Goal: Transaction & Acquisition: Purchase product/service

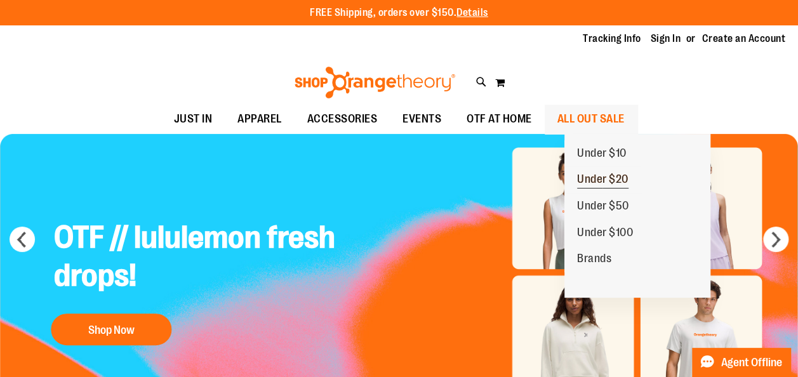
click at [599, 183] on span "Under $20" at bounding box center [602, 181] width 51 height 16
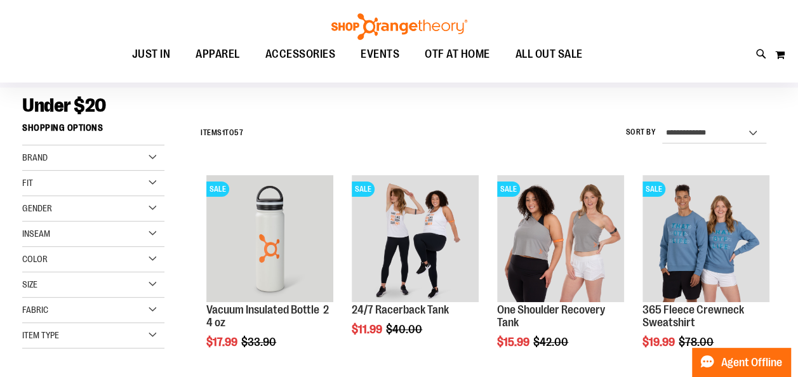
scroll to position [102, 0]
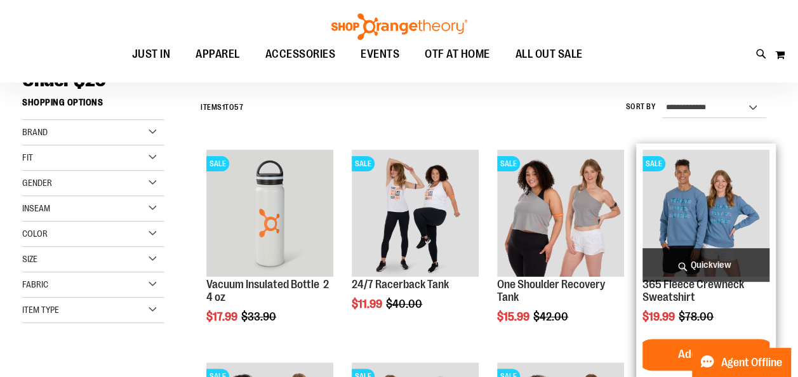
click at [688, 231] on img "product" at bounding box center [706, 213] width 127 height 127
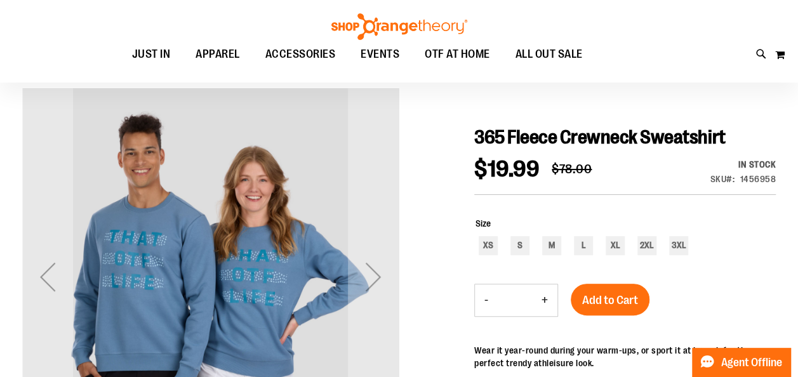
scroll to position [84, 0]
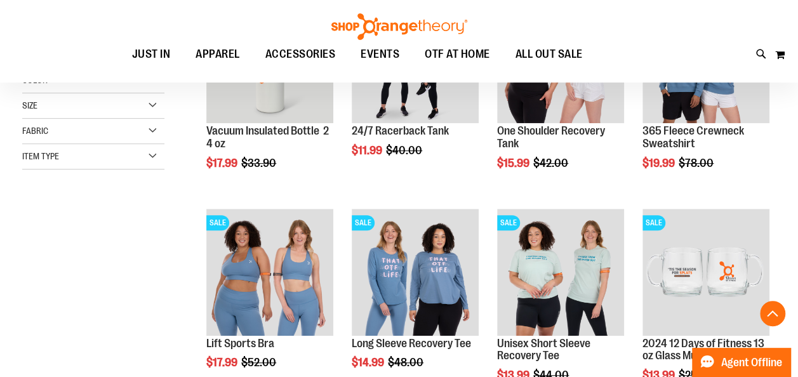
scroll to position [277, 0]
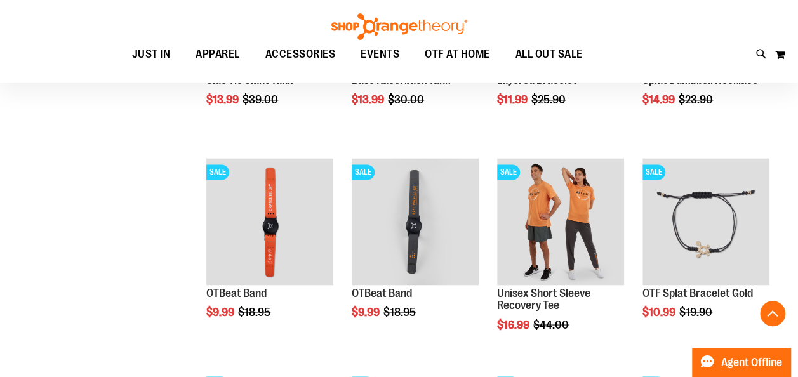
scroll to position [970, 0]
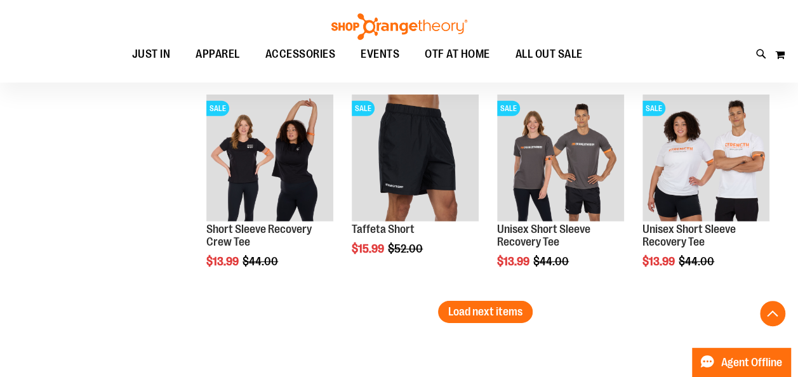
scroll to position [1868, 0]
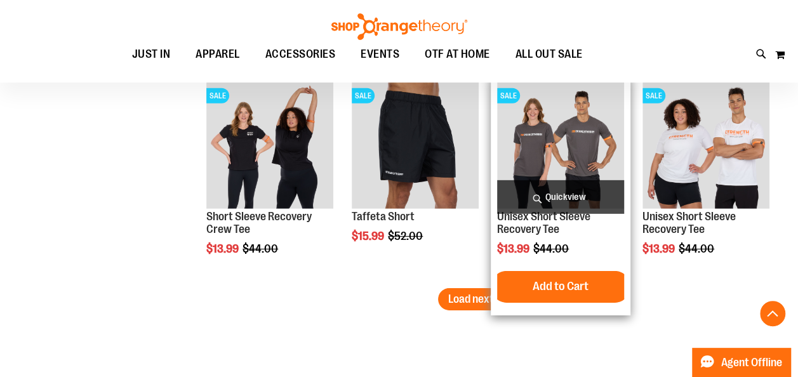
click at [528, 147] on img "product" at bounding box center [560, 145] width 127 height 127
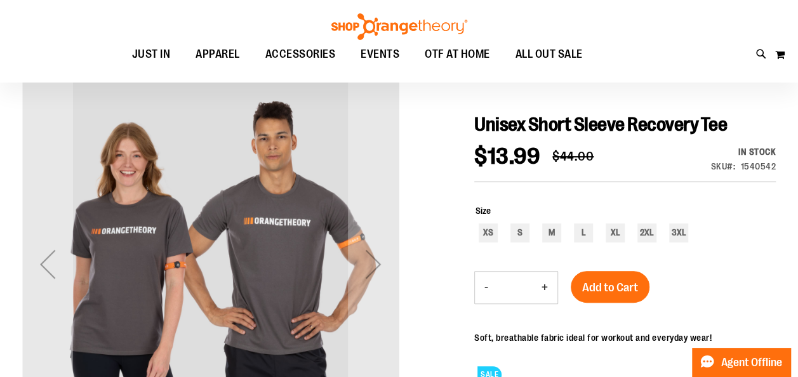
scroll to position [127, 0]
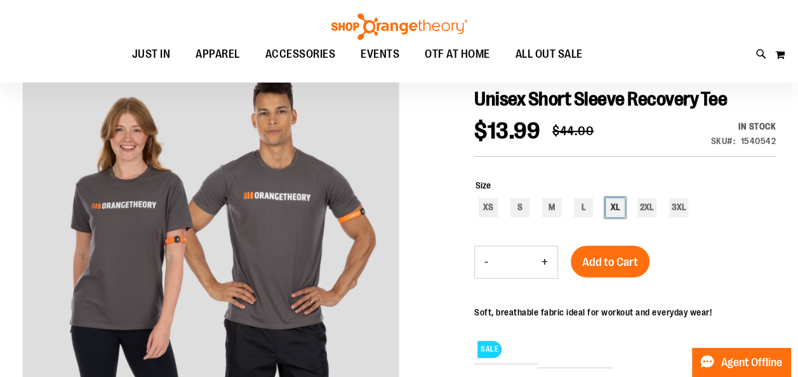
click at [615, 207] on div "XL" at bounding box center [615, 207] width 19 height 19
type input "***"
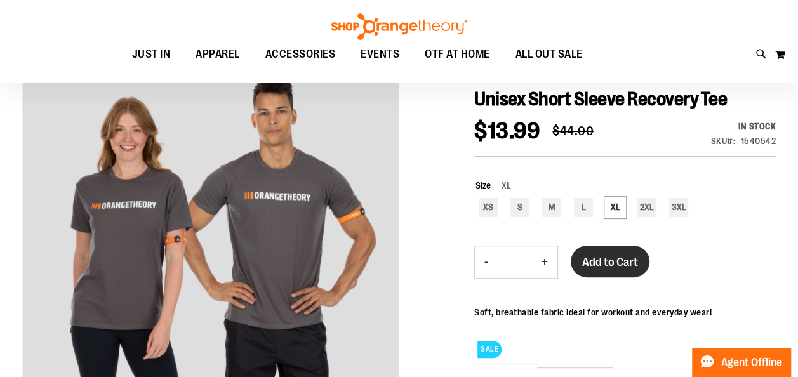
click at [607, 272] on button "Add to Cart" at bounding box center [610, 262] width 79 height 32
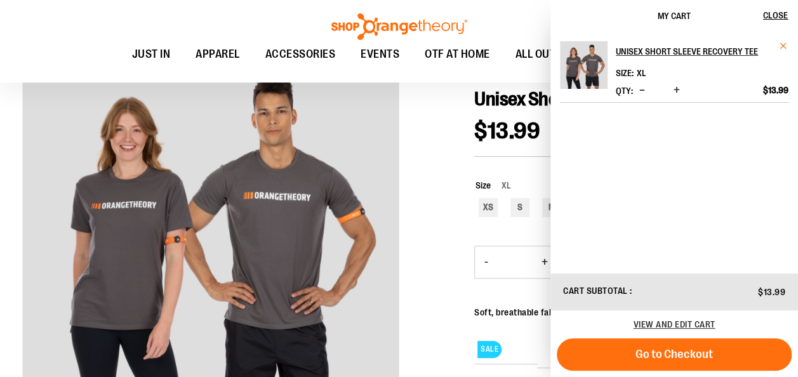
click at [779, 45] on span "Remove item" at bounding box center [784, 46] width 10 height 10
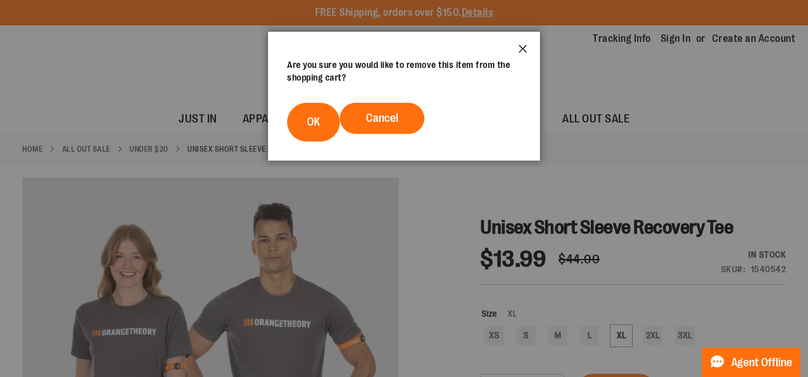
click at [524, 53] on button "Close" at bounding box center [522, 53] width 34 height 42
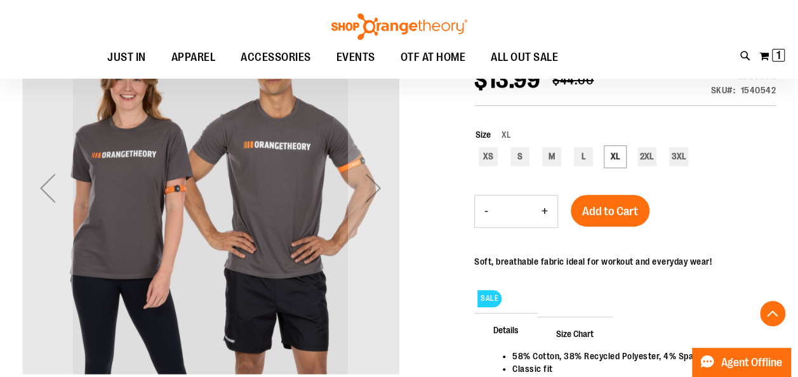
scroll to position [203, 0]
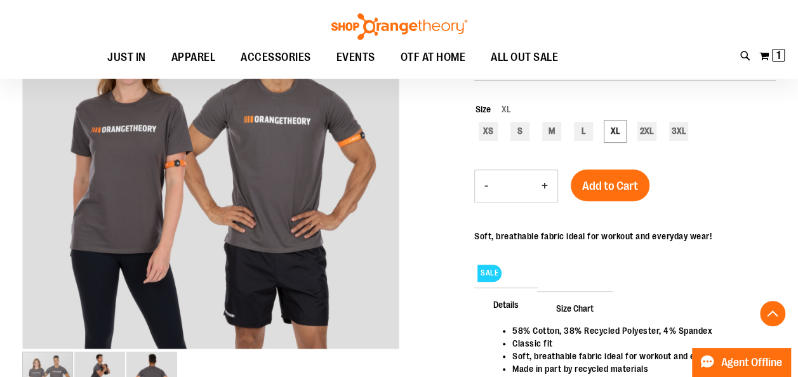
scroll to position [127, 0]
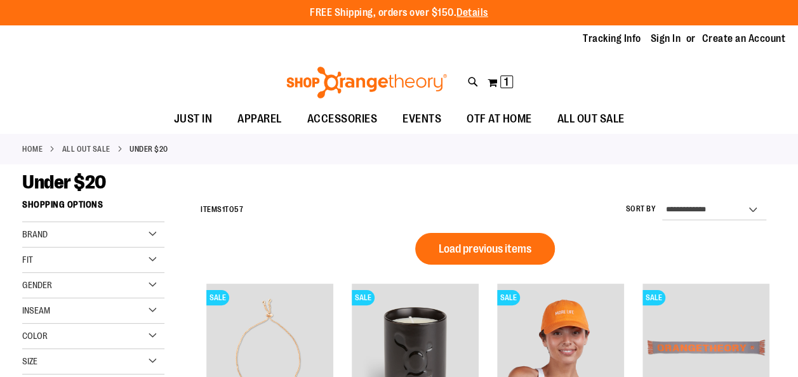
scroll to position [869, 0]
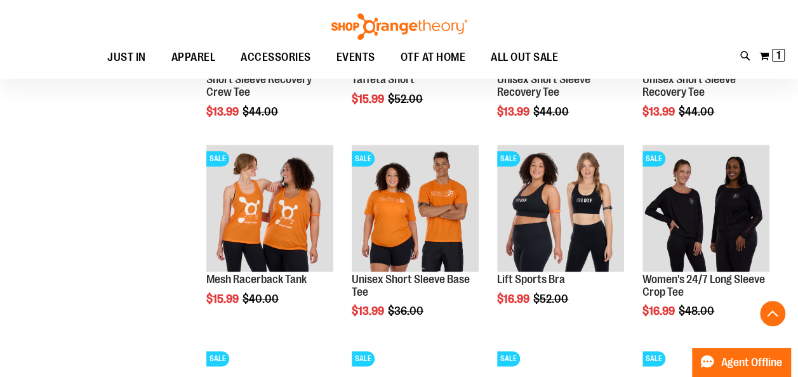
scroll to position [742, 0]
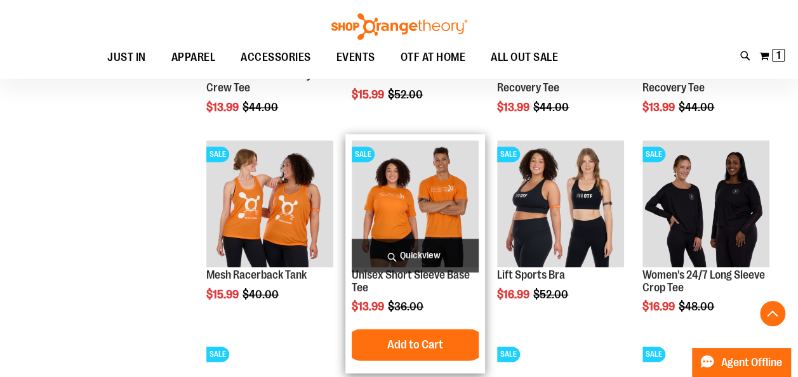
click at [424, 200] on img "product" at bounding box center [415, 203] width 127 height 127
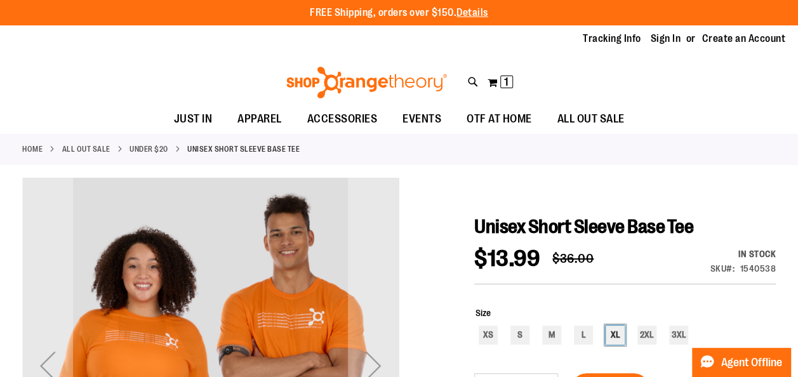
click at [612, 330] on div "XL" at bounding box center [615, 335] width 19 height 19
type input "***"
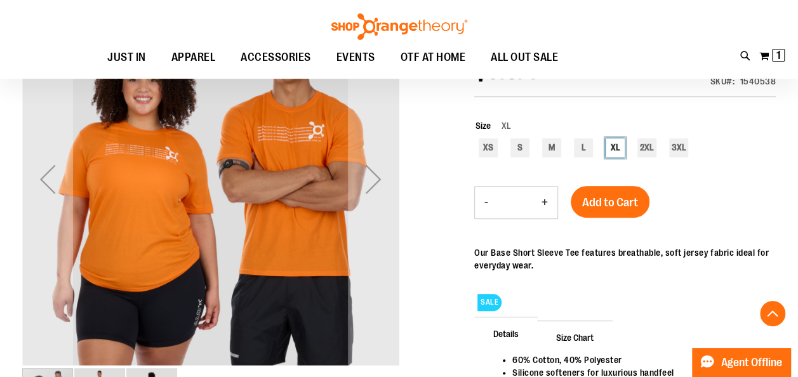
scroll to position [200, 0]
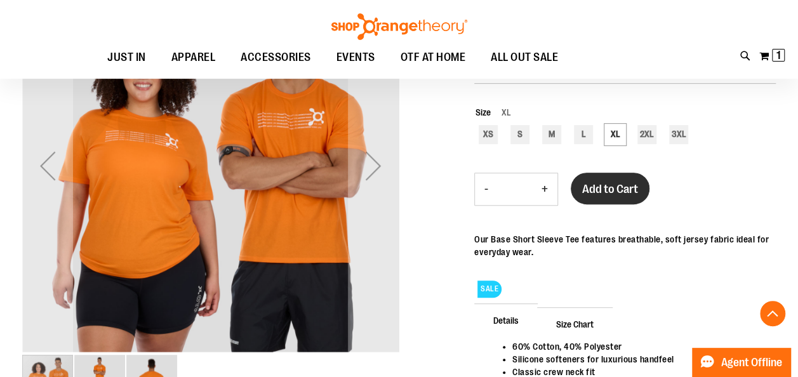
click at [598, 184] on span "Add to Cart" at bounding box center [610, 189] width 56 height 14
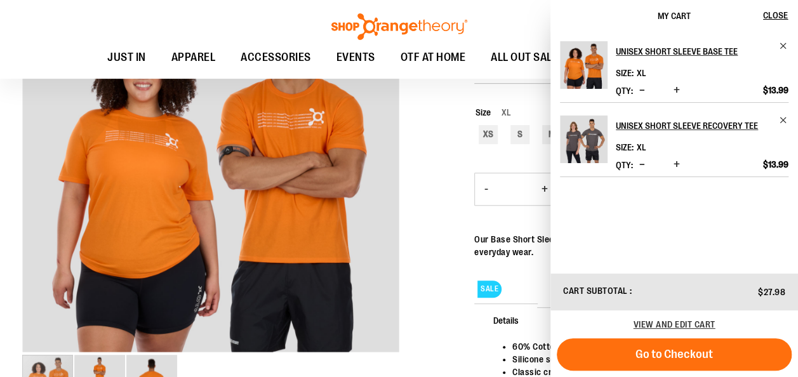
click at [422, 154] on div at bounding box center [399, 229] width 754 height 504
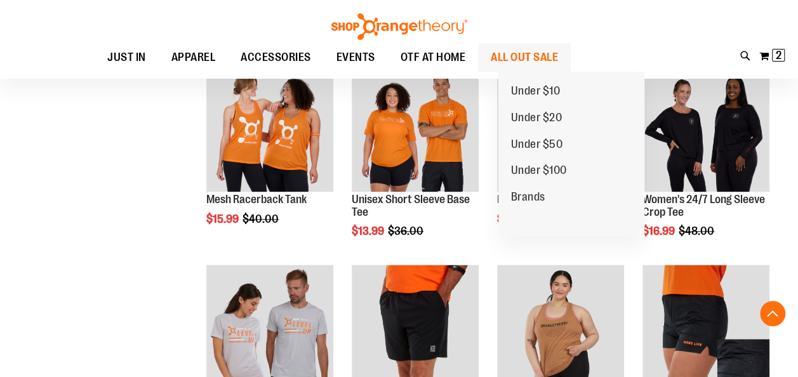
scroll to position [742, 0]
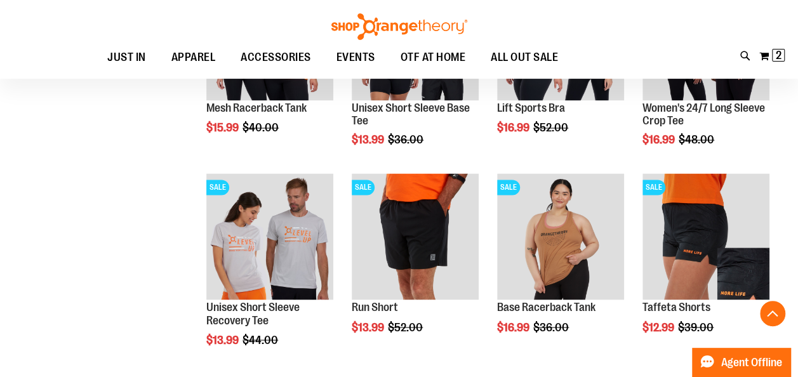
scroll to position [945, 0]
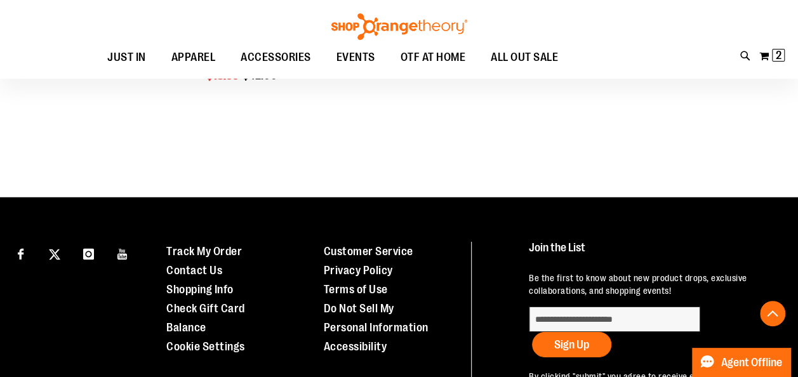
scroll to position [2036, 0]
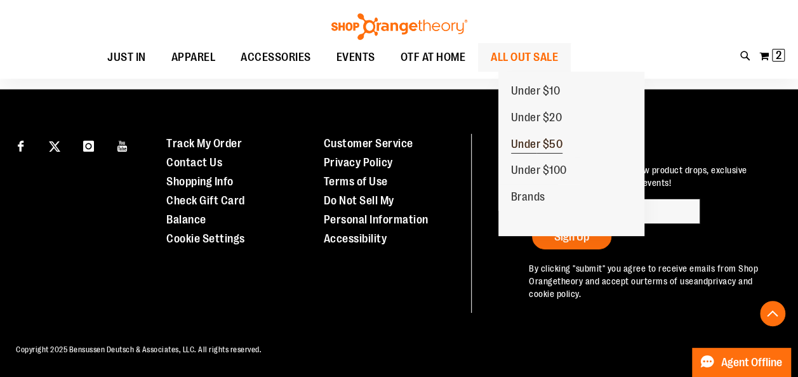
click at [526, 142] on span "Under $50" at bounding box center [537, 146] width 52 height 16
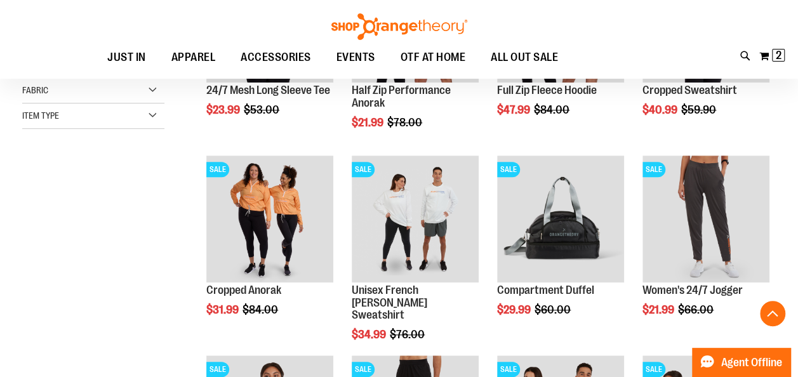
scroll to position [338, 0]
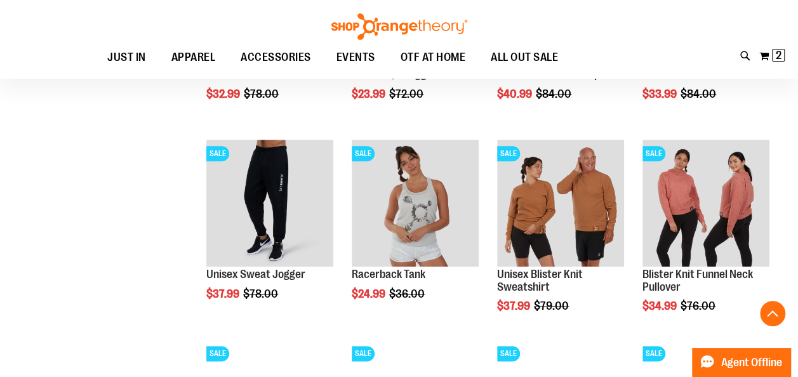
scroll to position [753, 0]
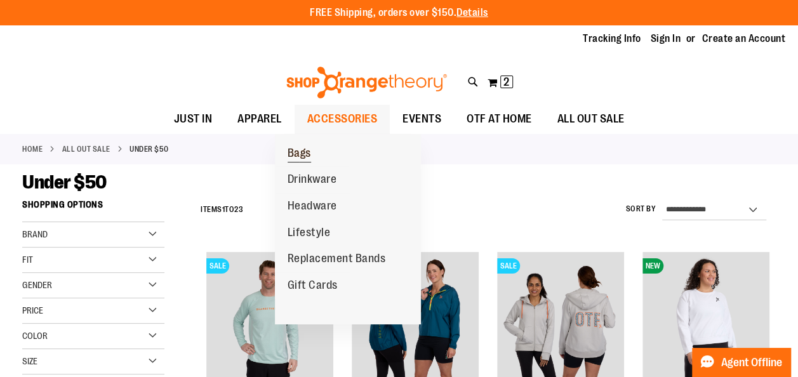
click at [302, 154] on span "Bags" at bounding box center [299, 155] width 23 height 16
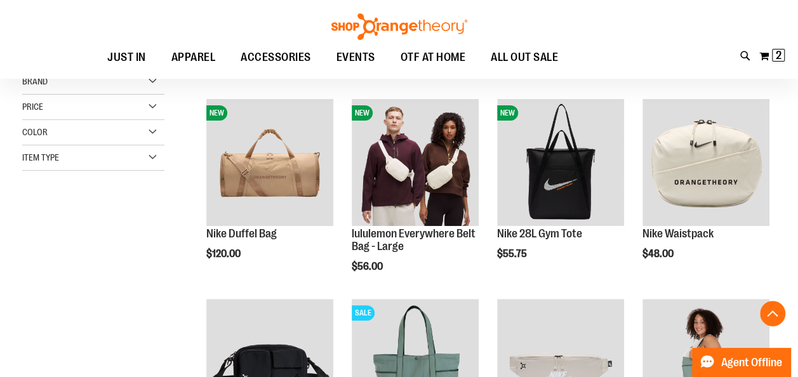
scroll to position [271, 0]
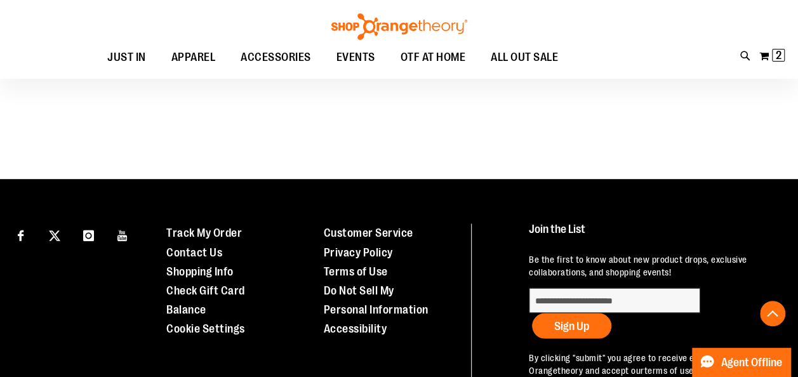
scroll to position [991, 0]
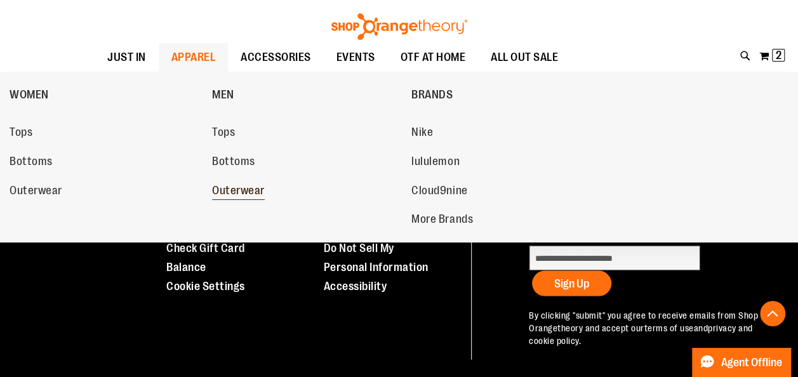
click at [233, 186] on span "Outerwear" at bounding box center [238, 192] width 53 height 16
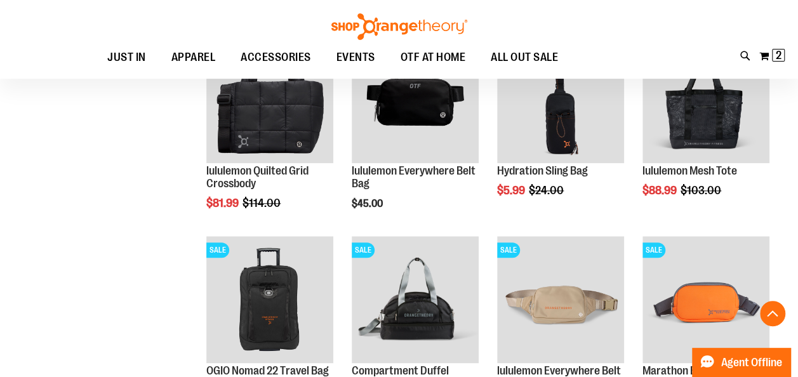
scroll to position [375, 0]
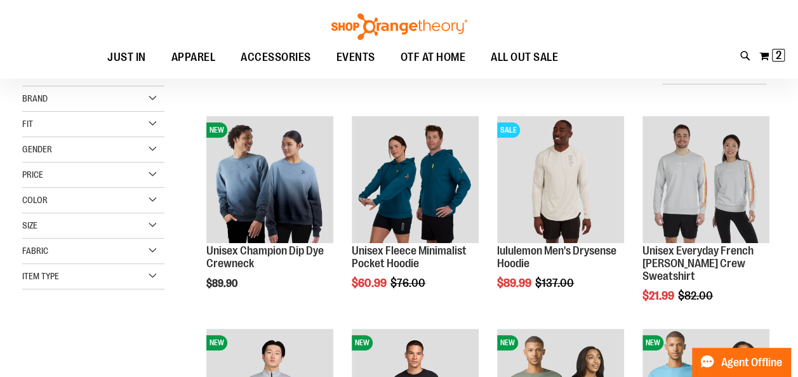
scroll to position [152, 0]
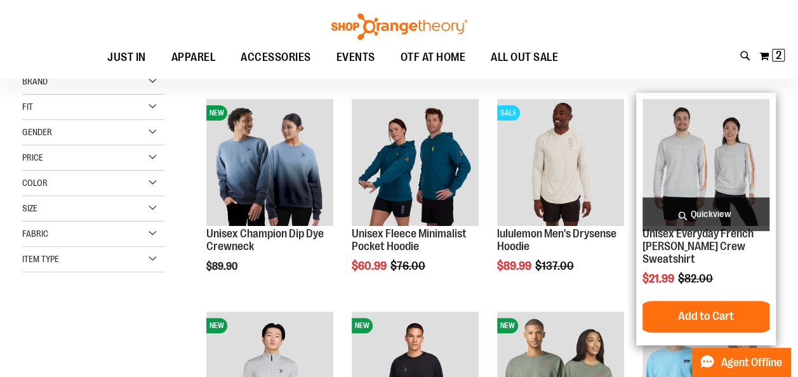
click at [686, 166] on img "product" at bounding box center [706, 162] width 127 height 127
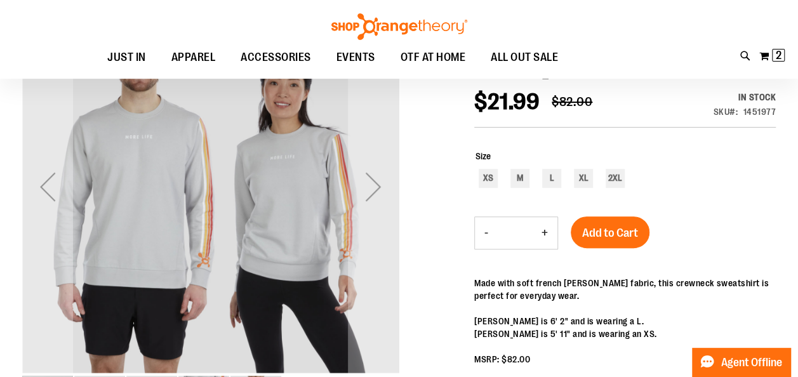
scroll to position [192, 0]
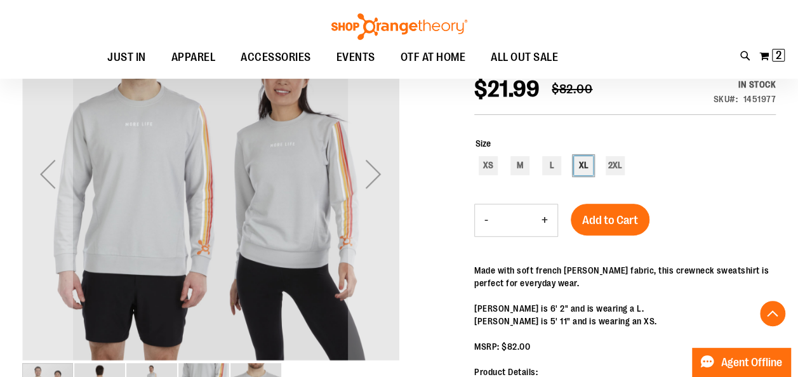
click at [577, 169] on div "XL" at bounding box center [583, 165] width 19 height 19
type input "***"
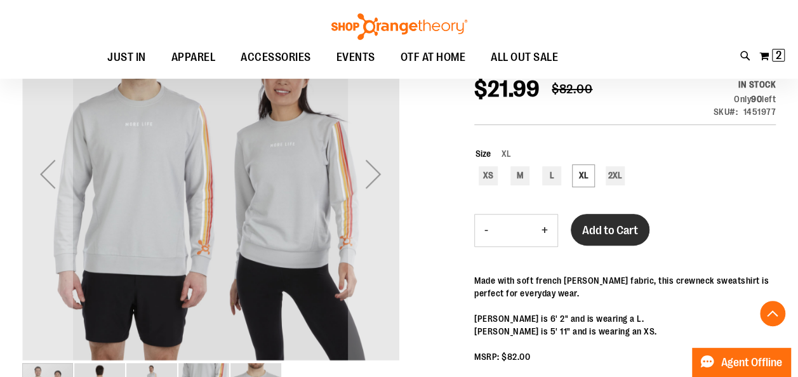
click at [605, 221] on button "Add to Cart" at bounding box center [610, 230] width 79 height 32
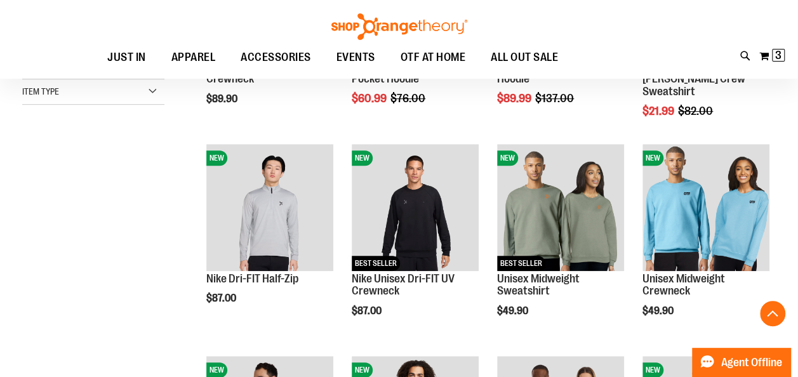
scroll to position [328, 0]
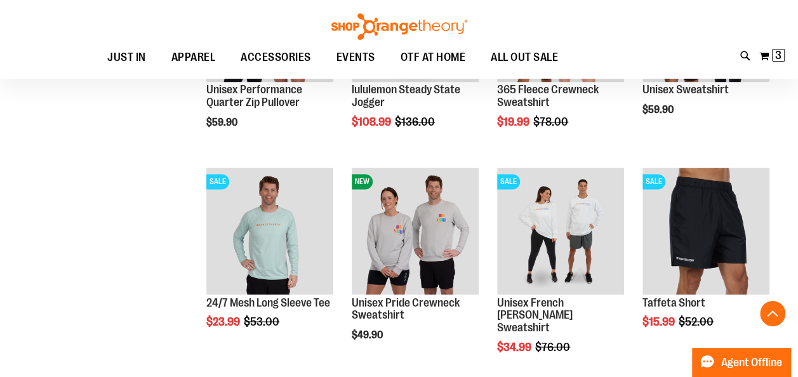
scroll to position [942, 0]
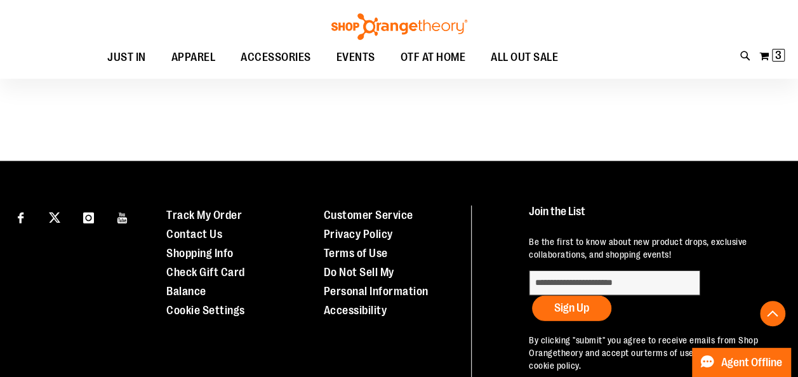
scroll to position [1670, 0]
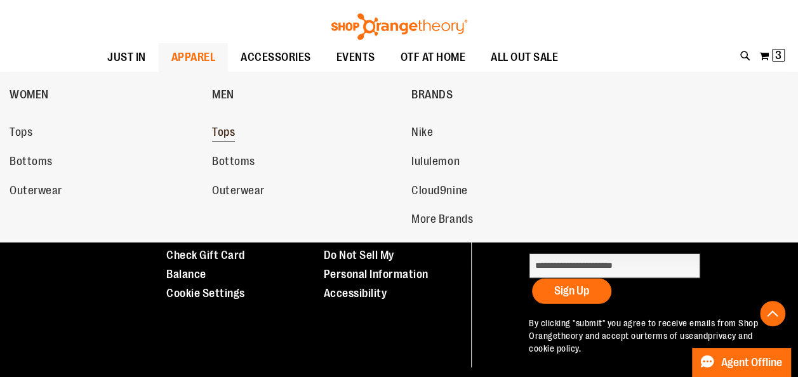
click at [227, 138] on span "Tops" at bounding box center [223, 134] width 23 height 16
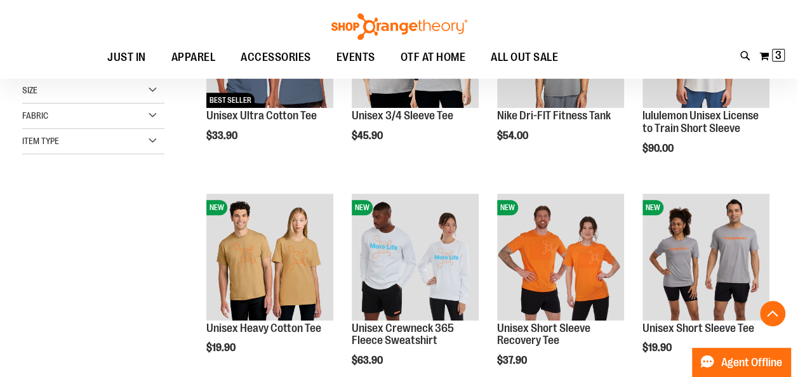
scroll to position [389, 0]
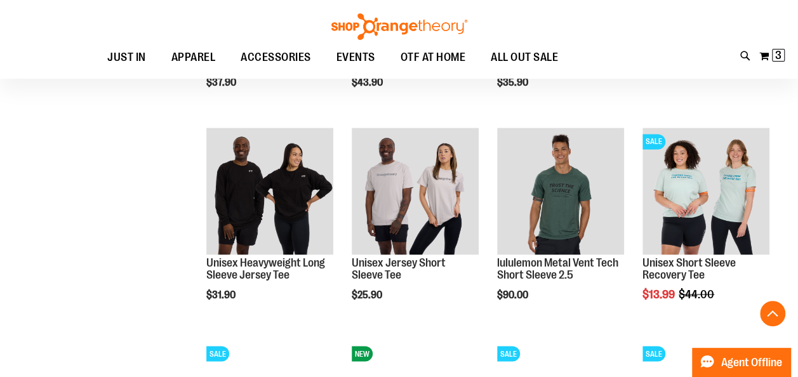
scroll to position [1024, 0]
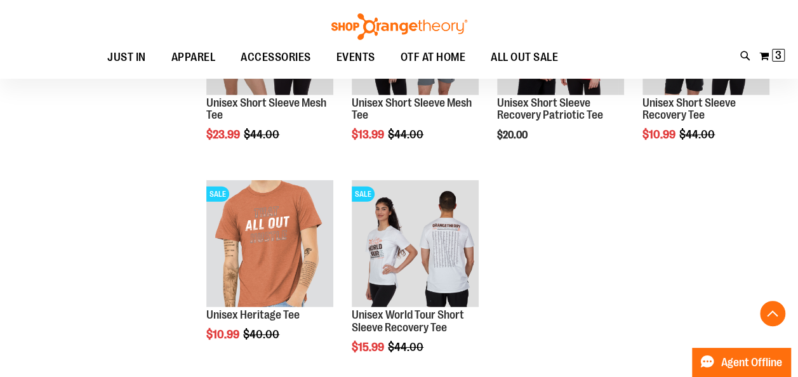
scroll to position [1829, 0]
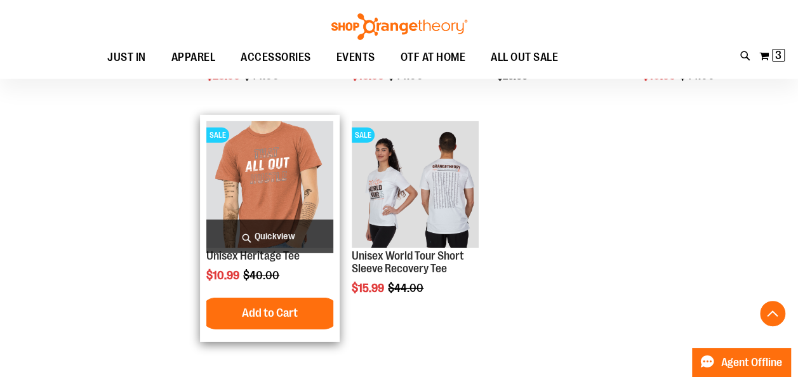
click at [264, 192] on img "product" at bounding box center [269, 184] width 127 height 127
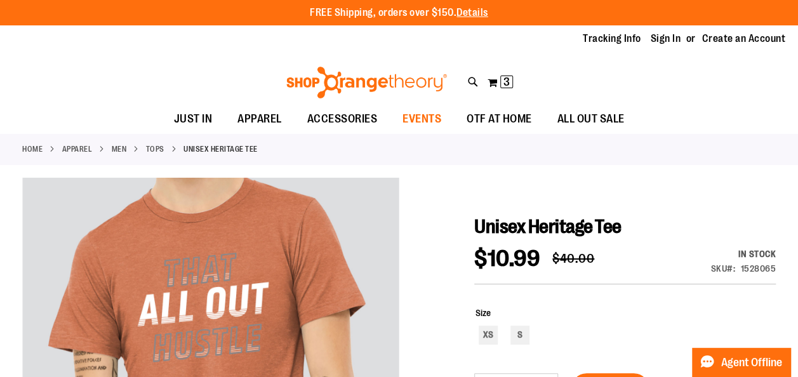
click at [417, 124] on span "EVENTS" at bounding box center [422, 119] width 39 height 29
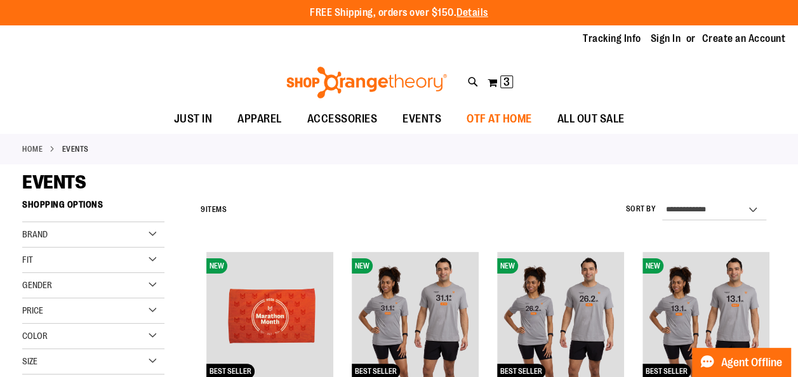
click at [524, 112] on span "OTF AT HOME" at bounding box center [499, 119] width 65 height 29
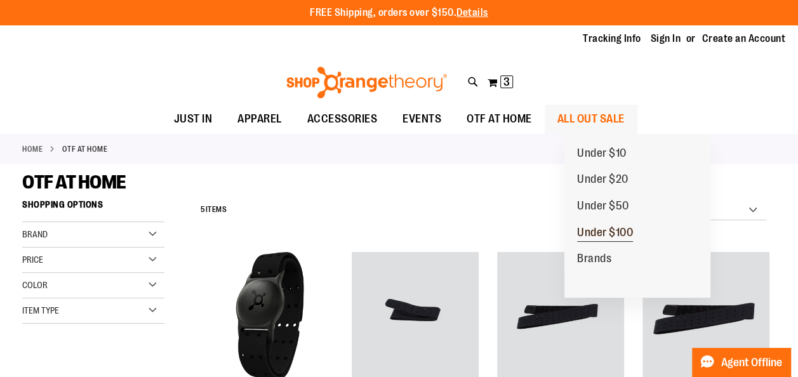
click at [598, 236] on span "Under $100" at bounding box center [605, 234] width 56 height 16
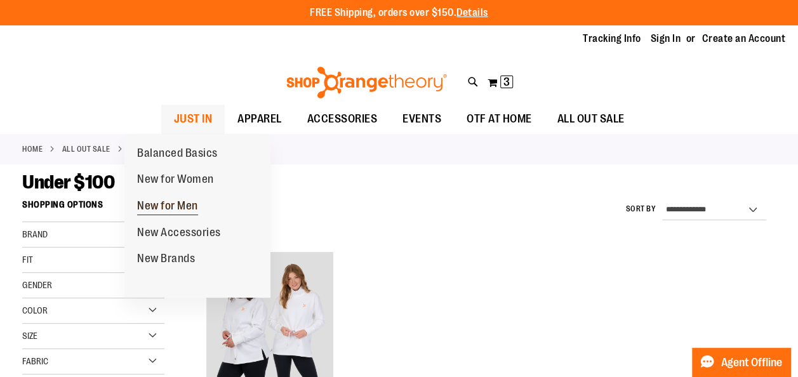
click at [175, 208] on span "New for Men" at bounding box center [167, 207] width 61 height 16
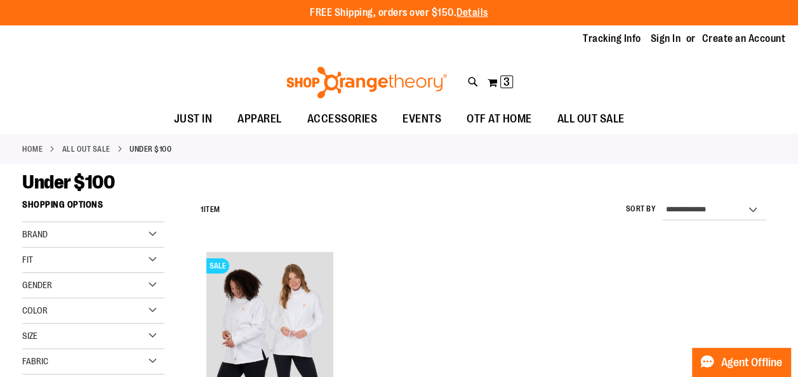
click at [276, 151] on div "Home ALL OUT SALE Under $100" at bounding box center [399, 149] width 798 height 30
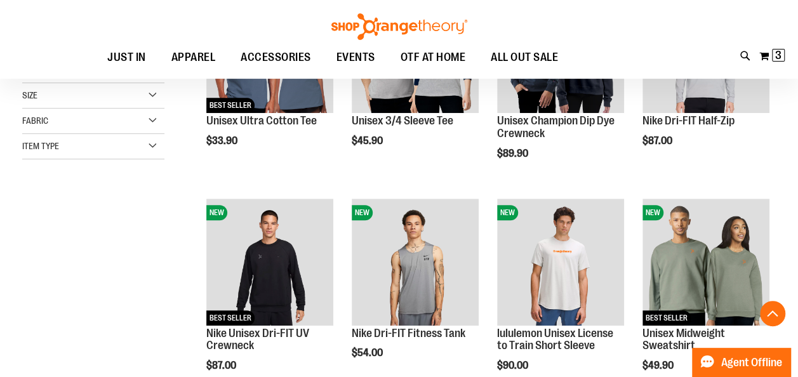
scroll to position [267, 0]
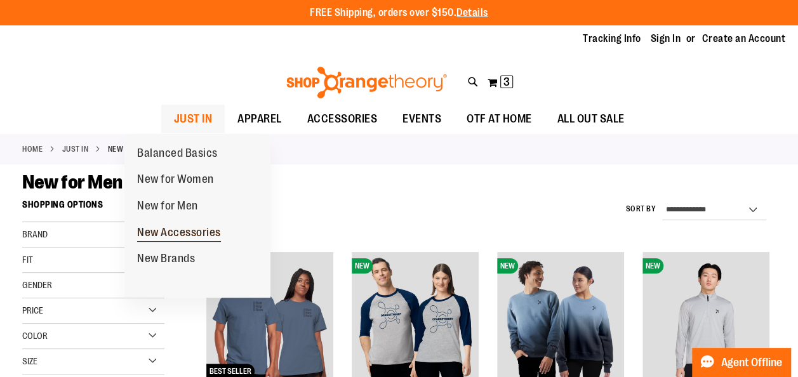
click at [180, 227] on span "New Accessories" at bounding box center [179, 234] width 84 height 16
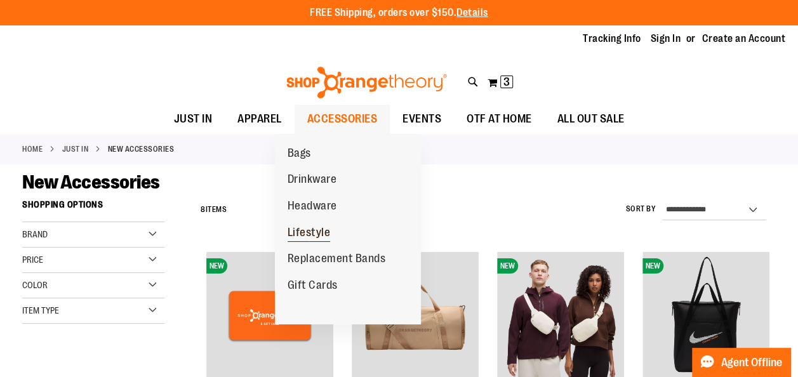
click at [310, 226] on span "Lifestyle" at bounding box center [309, 234] width 43 height 16
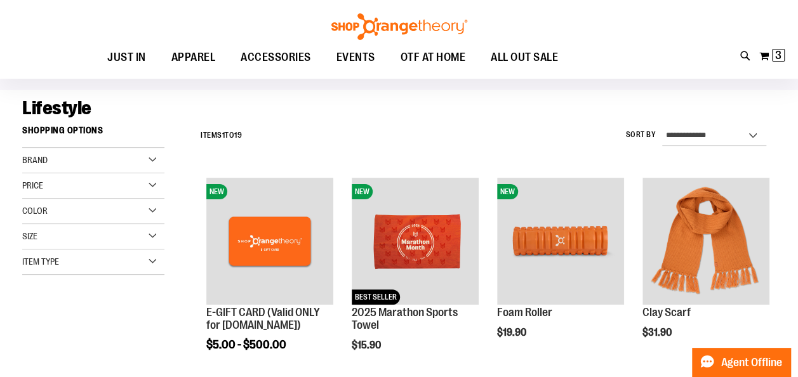
scroll to position [105, 0]
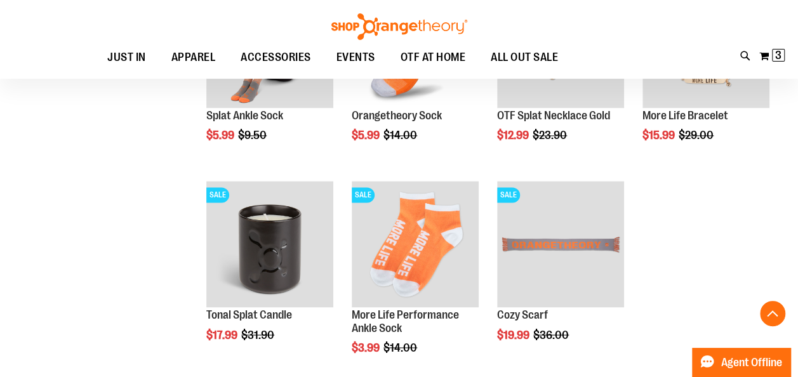
scroll to position [866, 0]
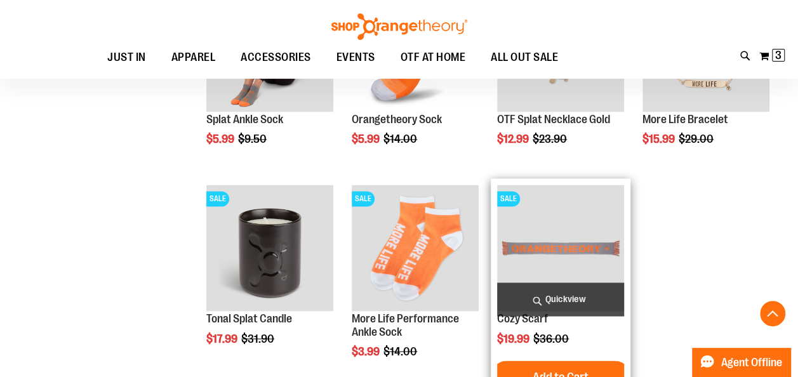
click at [525, 248] on img "product" at bounding box center [560, 248] width 127 height 127
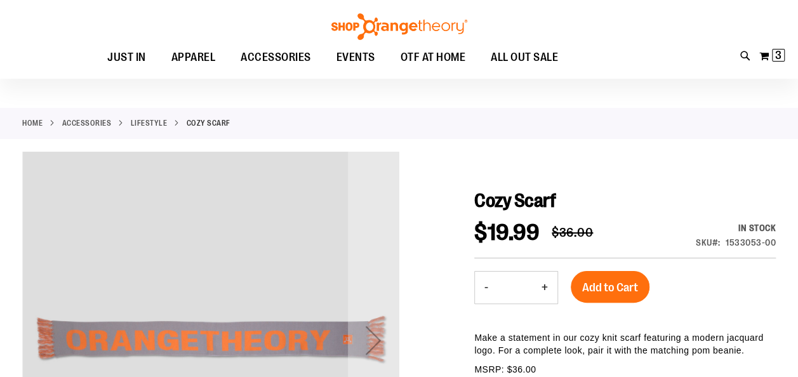
scroll to position [51, 0]
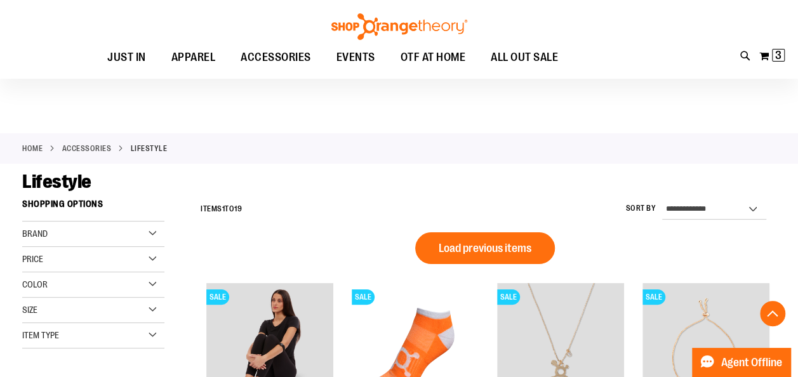
scroll to position [669, 0]
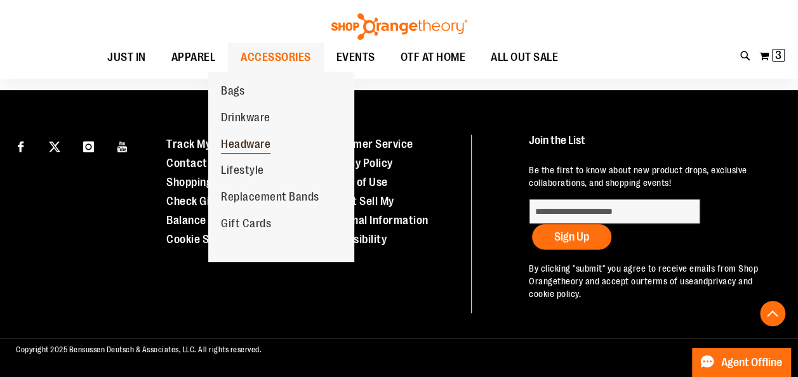
click at [243, 146] on span "Headware" at bounding box center [246, 146] width 50 height 16
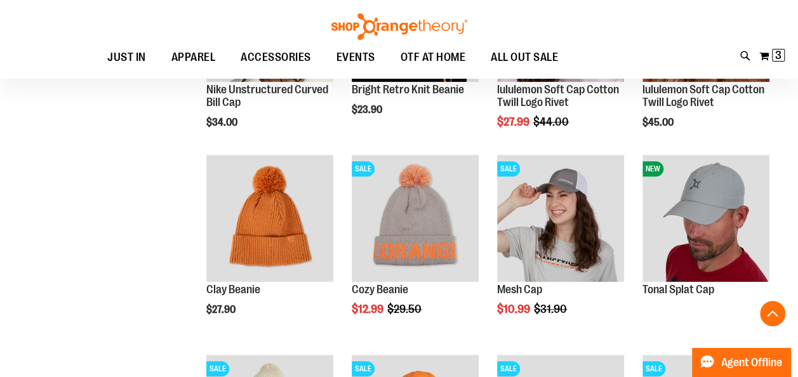
scroll to position [302, 0]
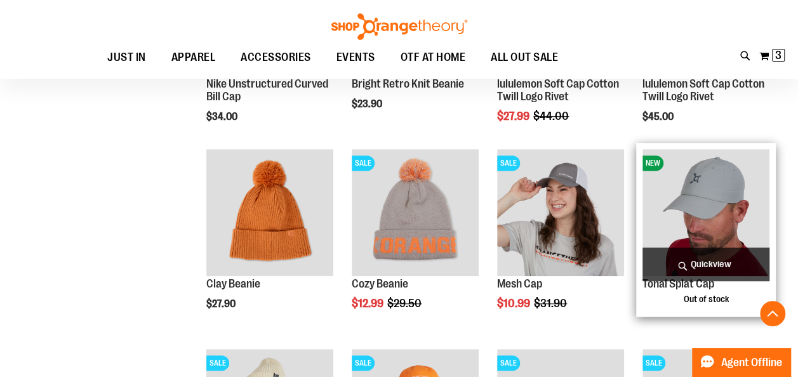
click at [725, 182] on img "product" at bounding box center [706, 212] width 127 height 127
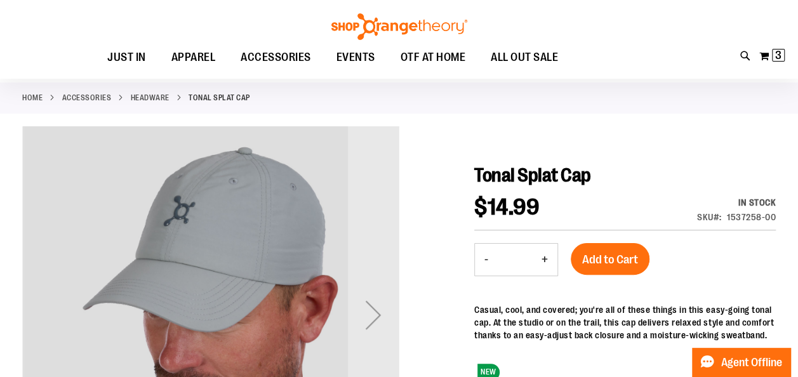
scroll to position [76, 0]
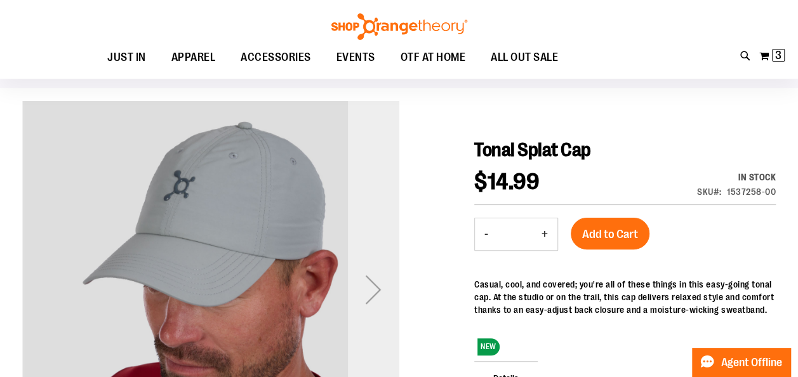
click at [375, 291] on div "Next" at bounding box center [373, 289] width 51 height 51
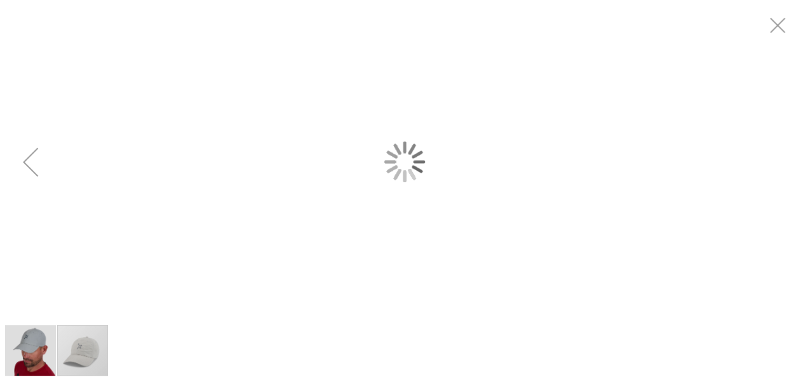
scroll to position [0, 0]
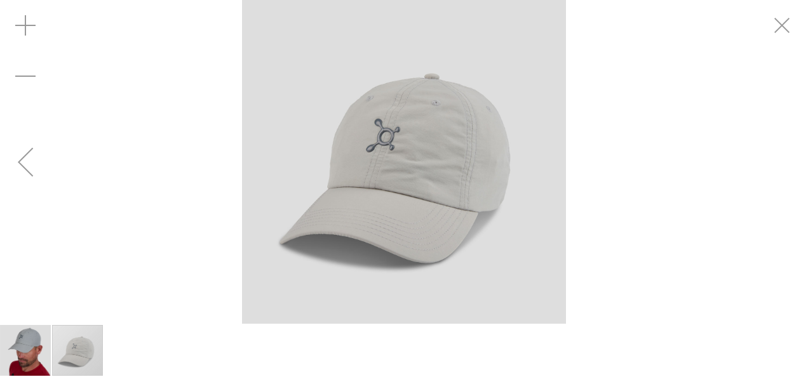
click at [345, 219] on img "carousel" at bounding box center [404, 162] width 324 height 324
click at [15, 157] on div "Previous" at bounding box center [25, 162] width 51 height 51
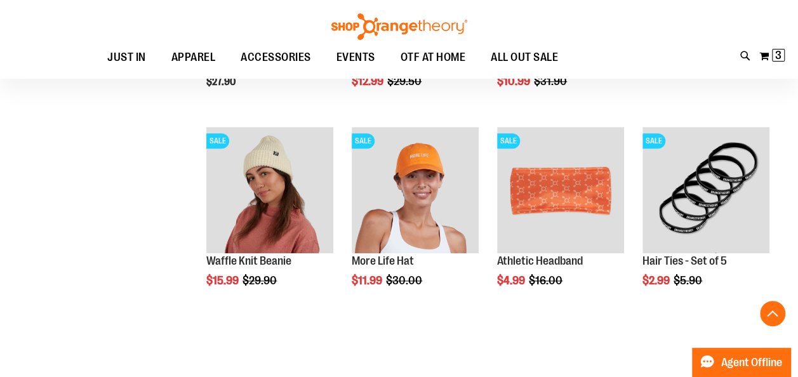
scroll to position [533, 0]
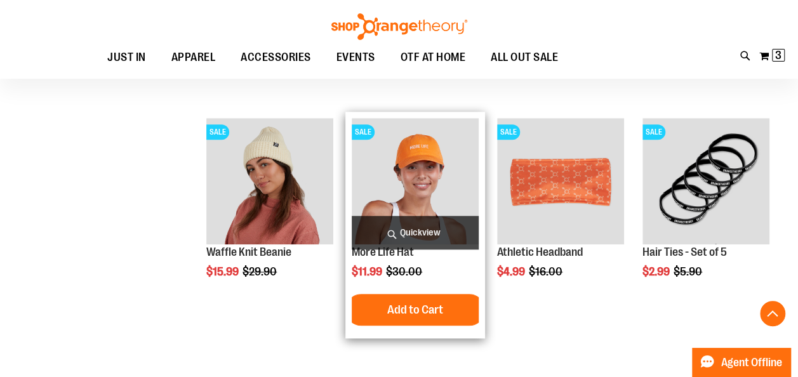
click at [411, 156] on img "product" at bounding box center [415, 181] width 127 height 127
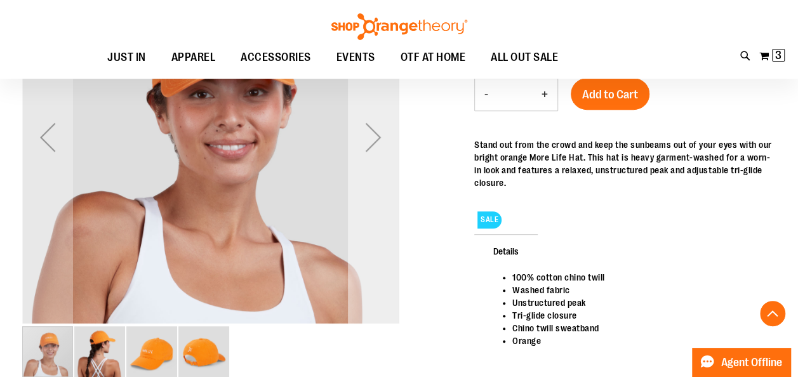
scroll to position [254, 0]
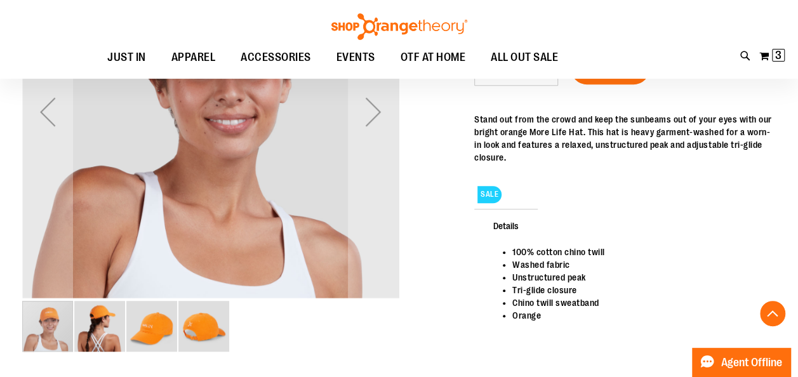
click at [213, 335] on img "image 4 of 4" at bounding box center [203, 326] width 51 height 51
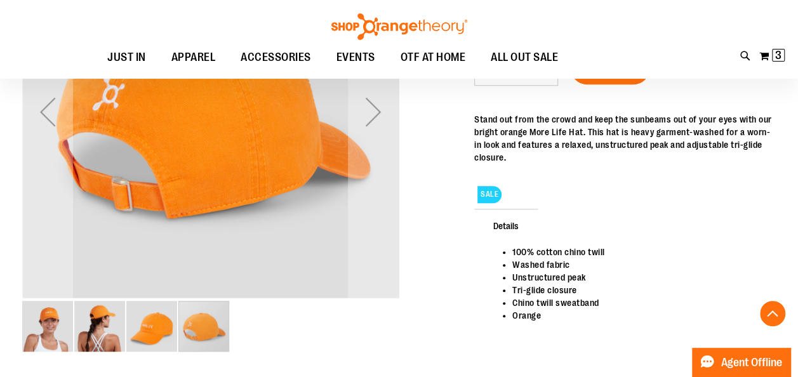
click at [154, 337] on img "image 3 of 4" at bounding box center [151, 326] width 51 height 51
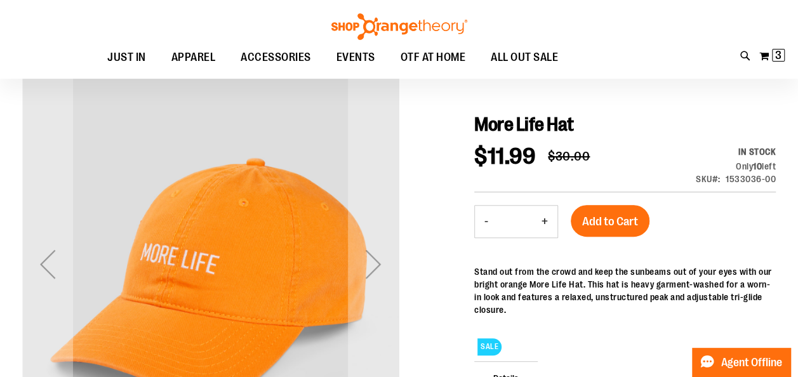
scroll to position [76, 0]
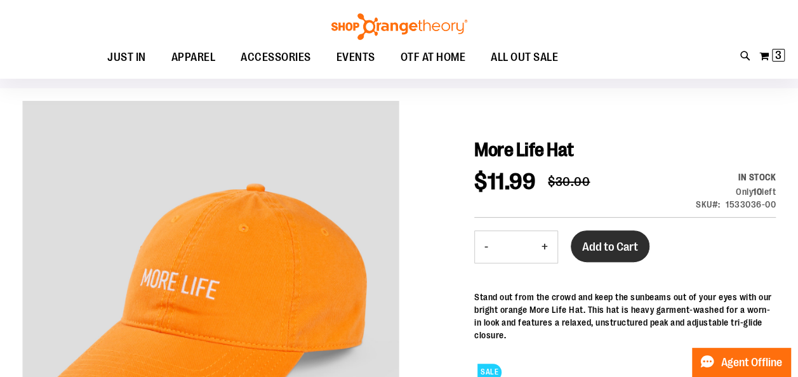
click at [619, 239] on button "Add to Cart" at bounding box center [610, 246] width 79 height 32
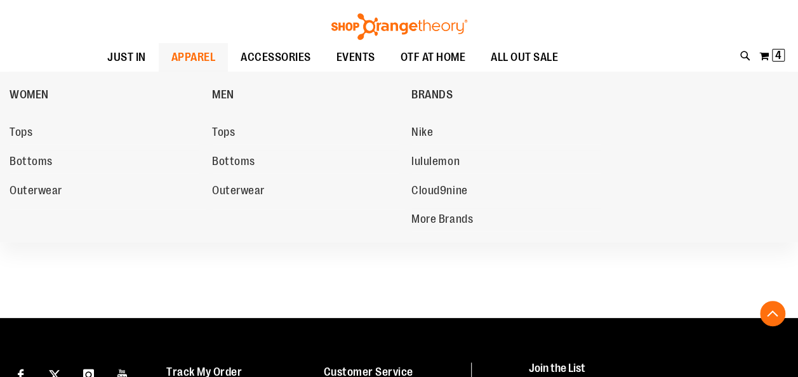
scroll to position [533, 0]
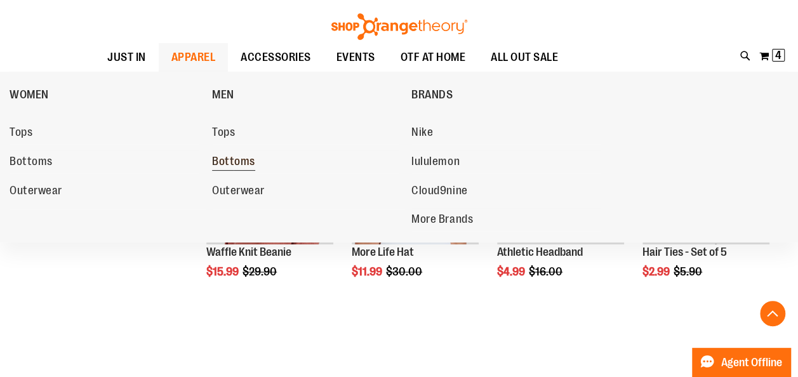
click at [230, 152] on link "Bottoms" at bounding box center [305, 161] width 187 height 23
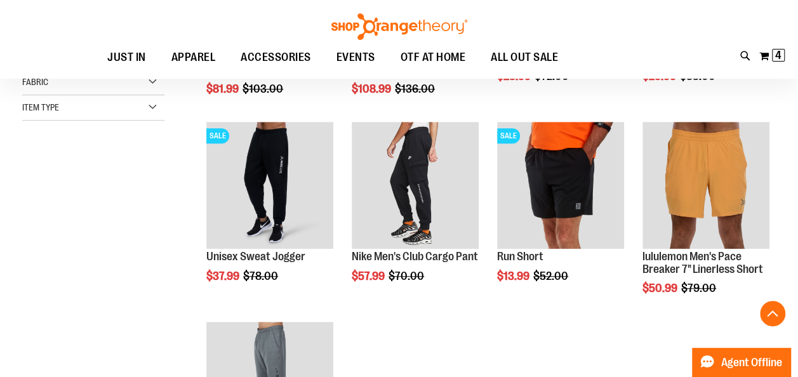
scroll to position [281, 0]
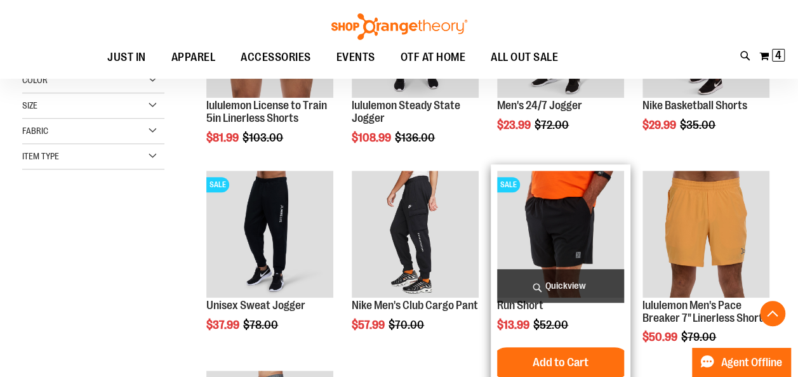
click at [541, 215] on img "product" at bounding box center [560, 234] width 127 height 127
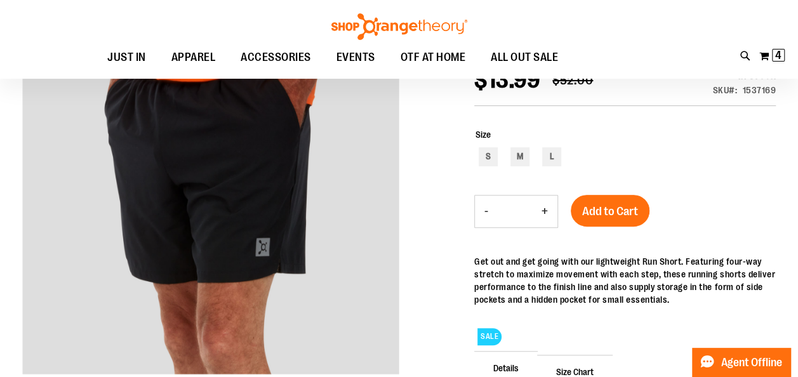
scroll to position [203, 0]
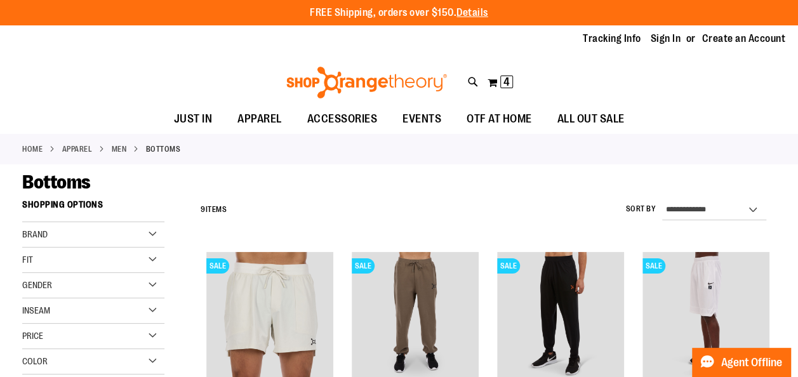
click at [155, 260] on div "Fit" at bounding box center [93, 260] width 142 height 25
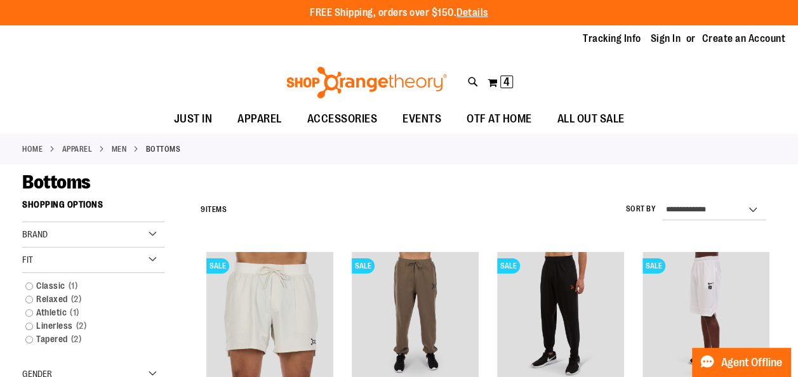
click at [284, 183] on div "Bottoms" at bounding box center [399, 182] width 754 height 23
click at [127, 146] on link "MEN" at bounding box center [119, 149] width 15 height 11
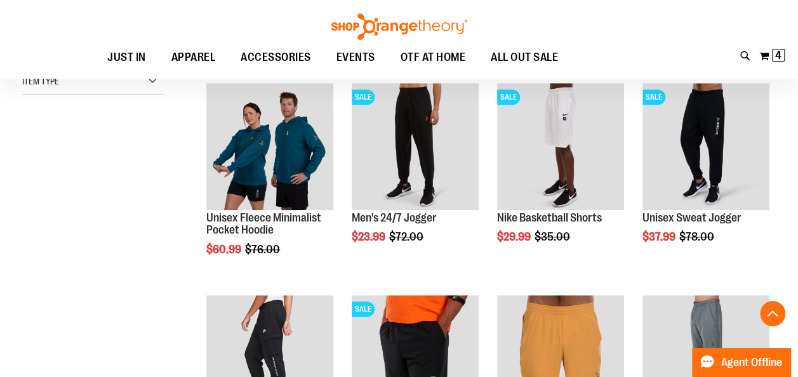
scroll to position [406, 0]
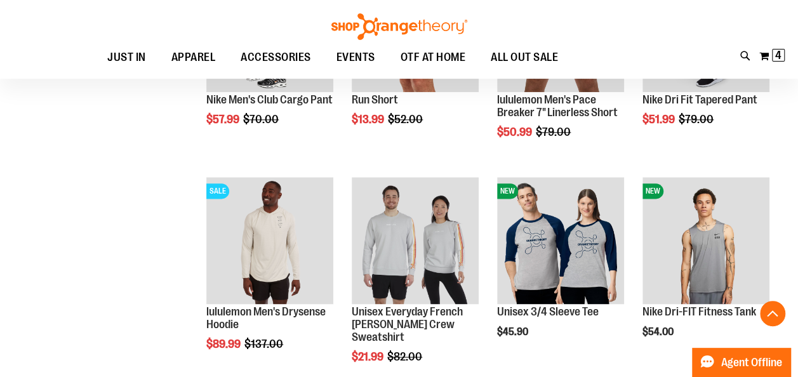
scroll to position [737, 0]
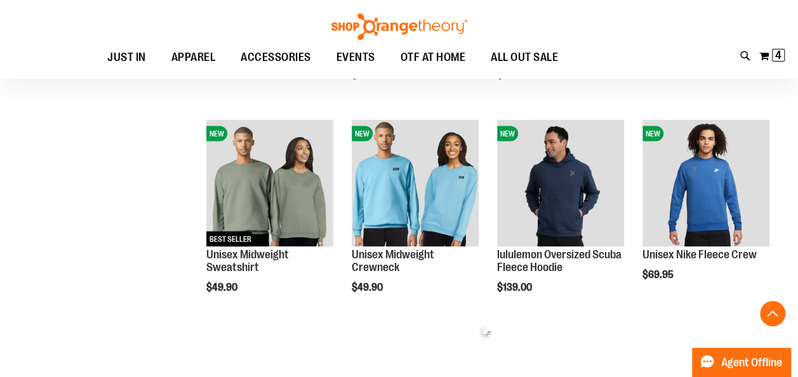
scroll to position [1219, 0]
